Goal: Find contact information: Obtain details needed to contact an individual or organization

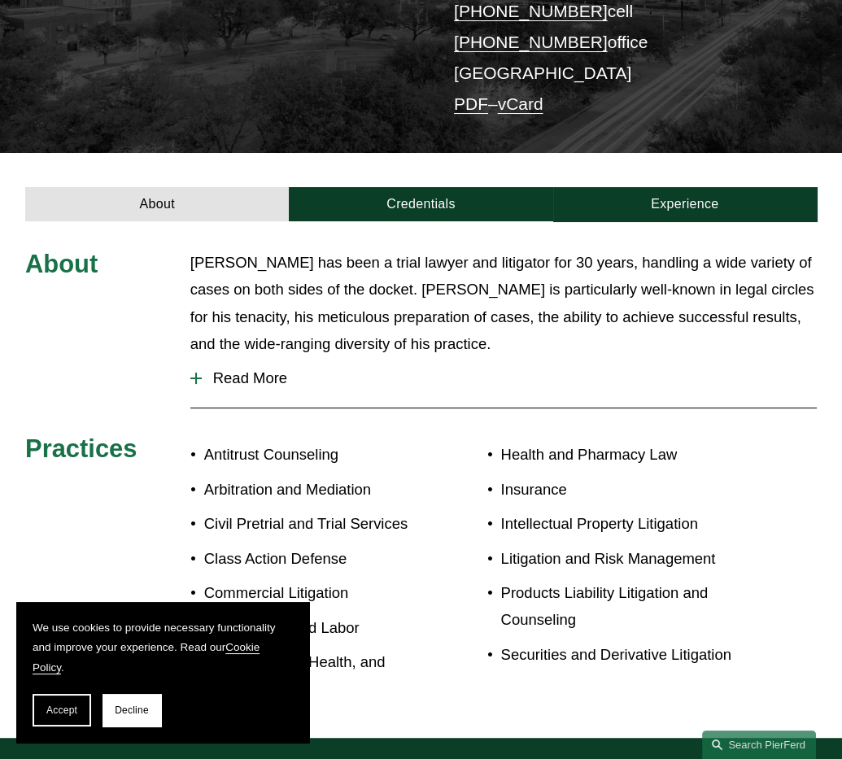
scroll to position [382, 0]
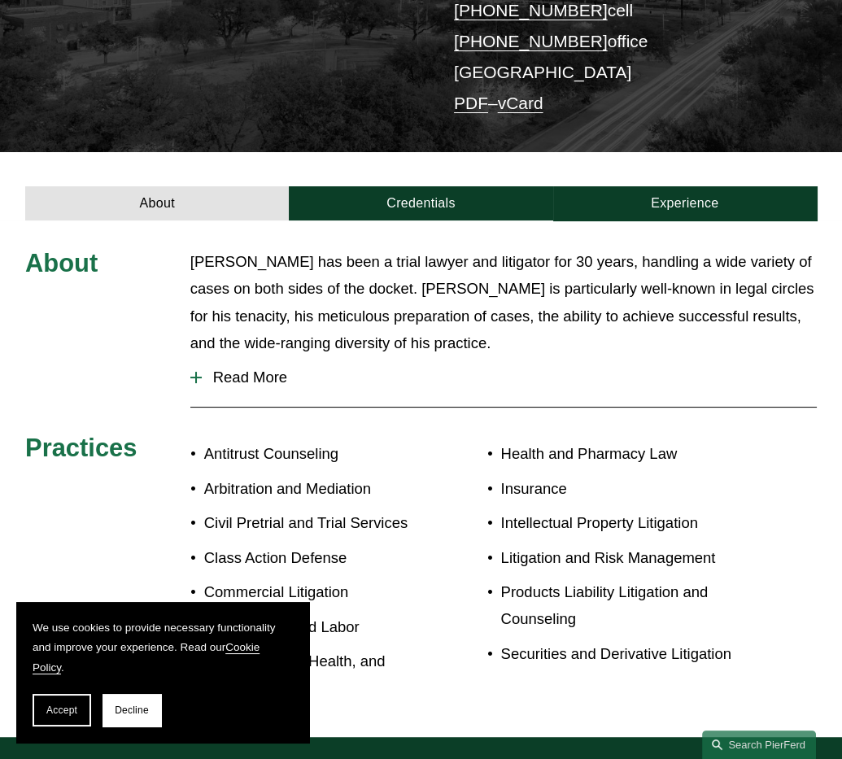
click at [234, 356] on button "Read More" at bounding box center [503, 377] width 627 height 42
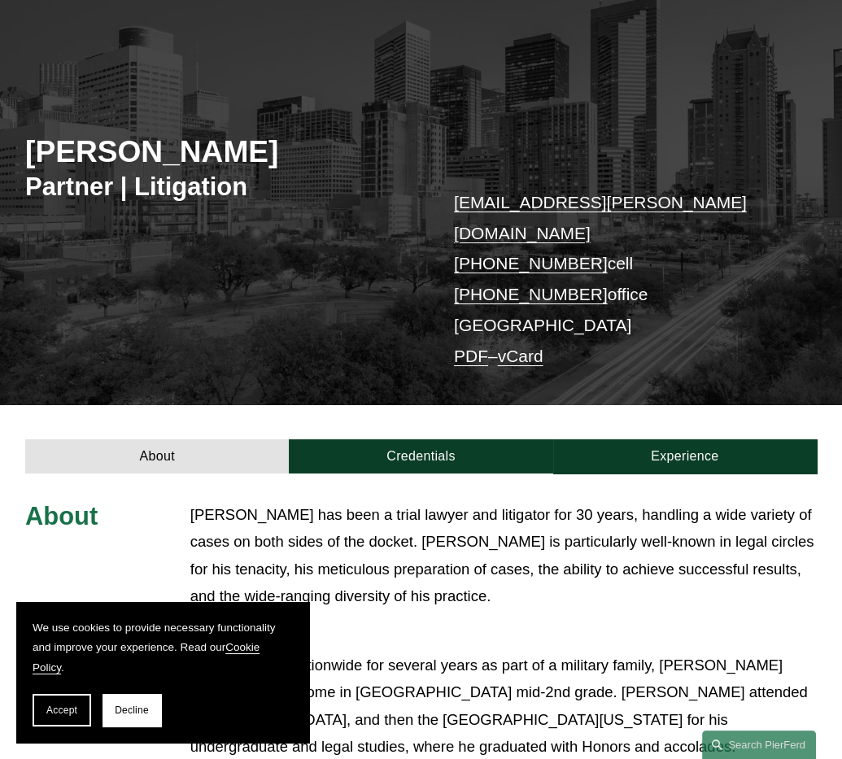
scroll to position [127, 0]
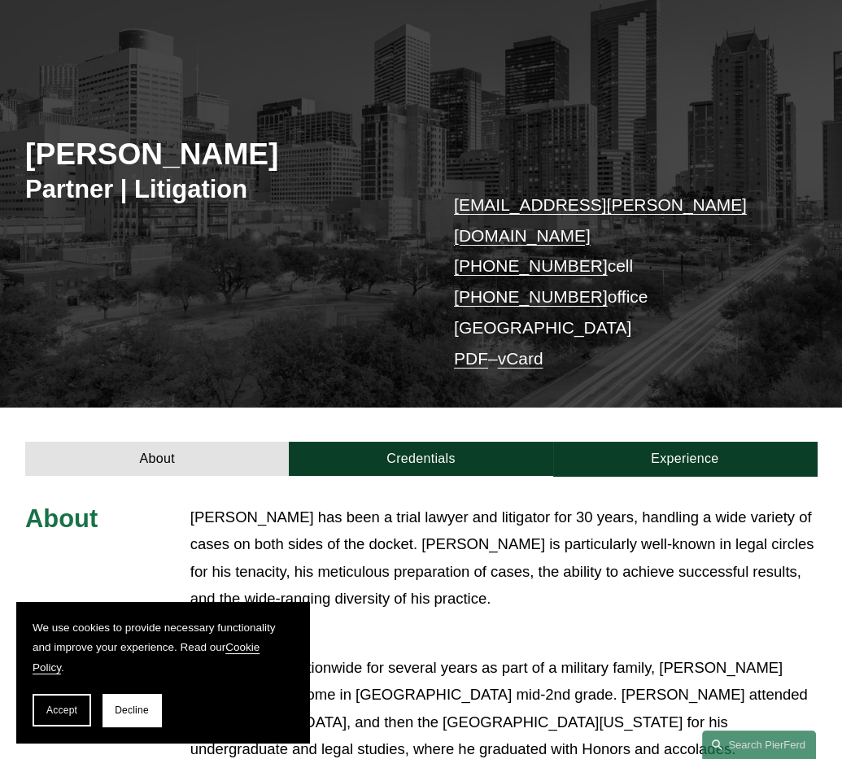
click at [669, 200] on p "[EMAIL_ADDRESS][PERSON_NAME][DOMAIN_NAME] [PHONE_NUMBER] cell [PHONE_NUMBER] of…" at bounding box center [619, 282] width 330 height 185
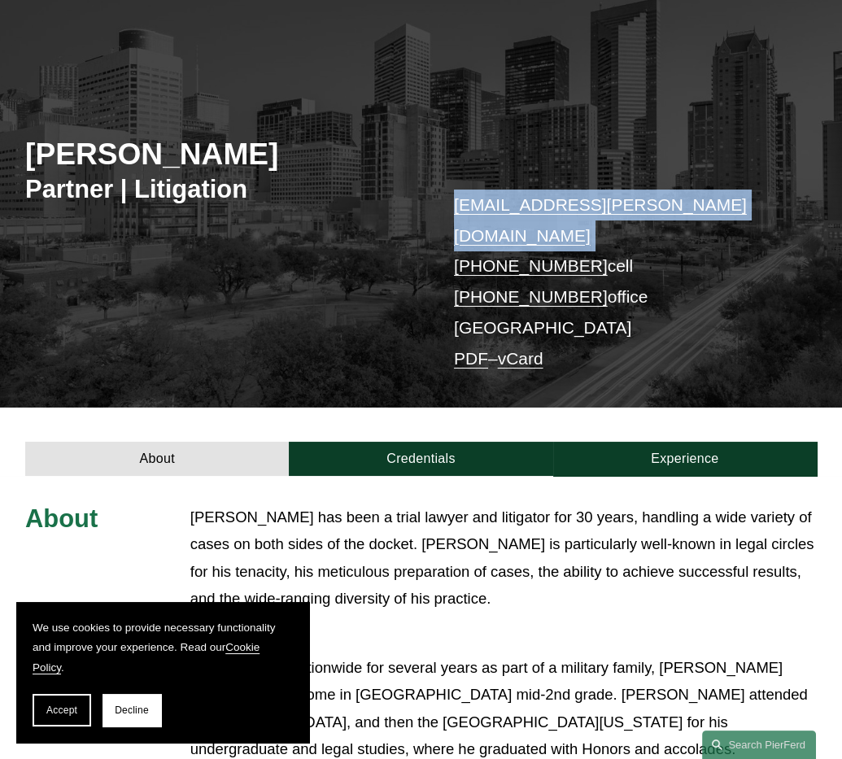
click at [669, 200] on p "[EMAIL_ADDRESS][PERSON_NAME][DOMAIN_NAME] [PHONE_NUMBER] cell [PHONE_NUMBER] of…" at bounding box center [619, 282] width 330 height 185
copy link "[EMAIL_ADDRESS][PERSON_NAME][DOMAIN_NAME]"
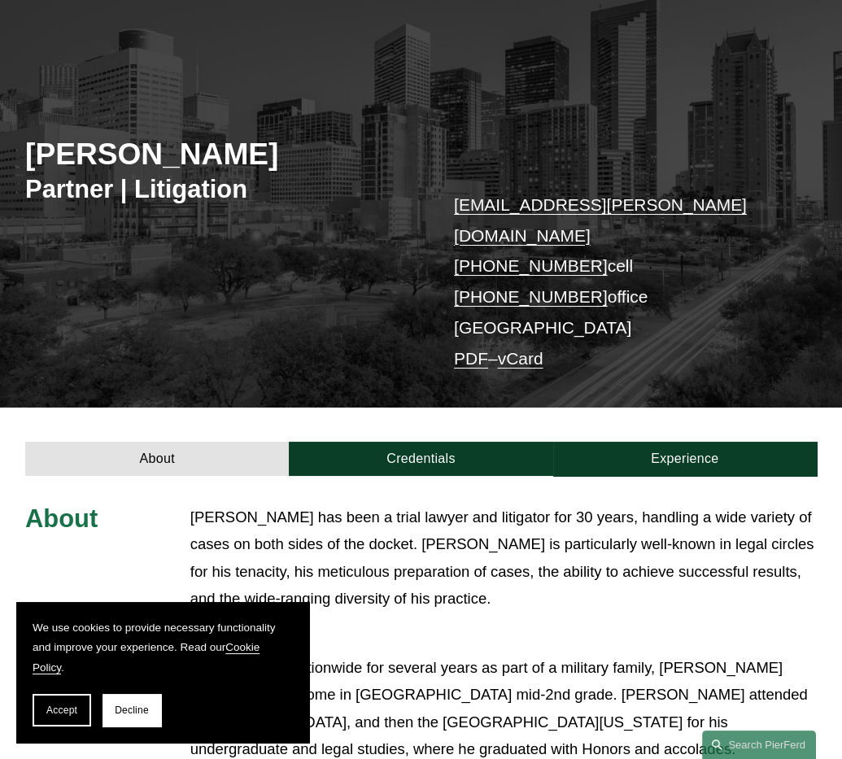
click at [284, 163] on h2 "[PERSON_NAME]" at bounding box center [222, 154] width 395 height 37
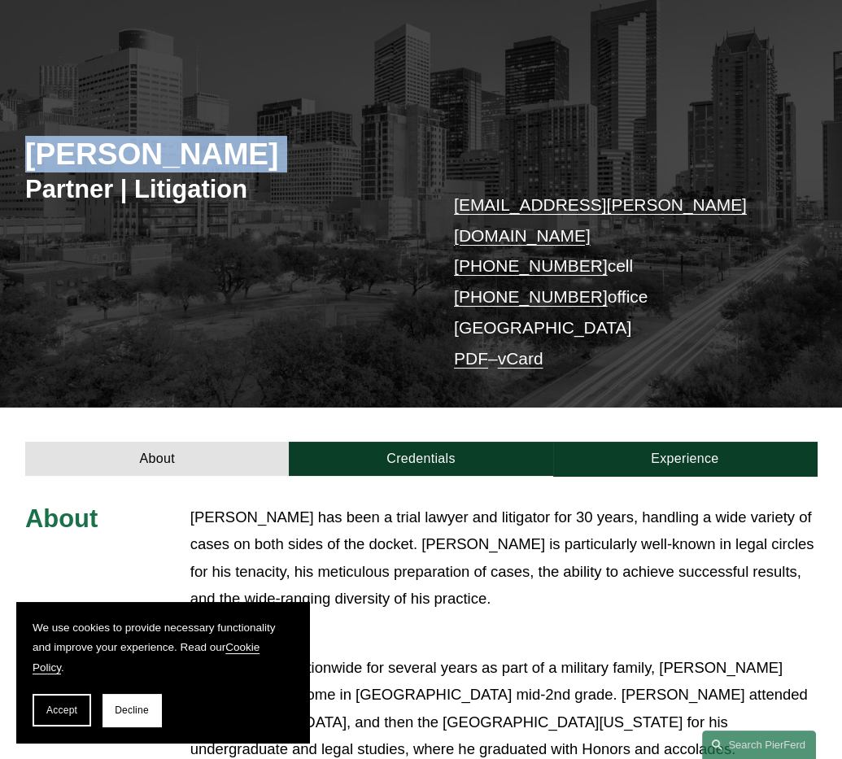
click at [284, 163] on h2 "[PERSON_NAME]" at bounding box center [222, 154] width 395 height 37
copy div "[PERSON_NAME]"
